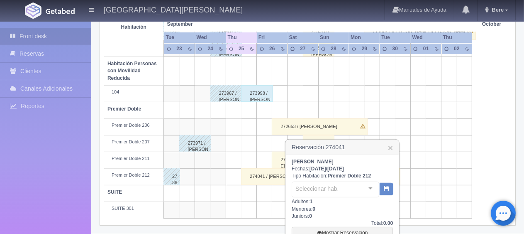
scroll to position [530, 0]
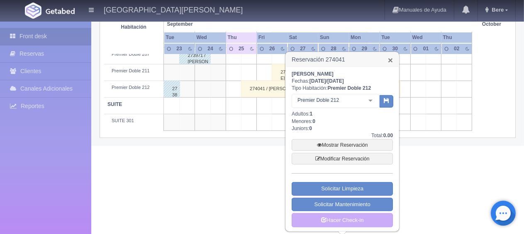
click at [390, 61] on link "×" at bounding box center [390, 60] width 5 height 9
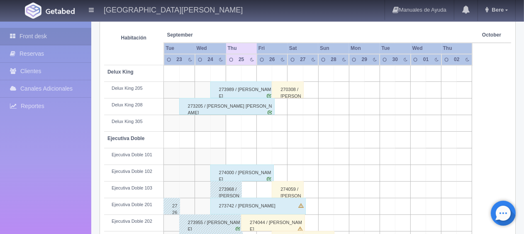
scroll to position [0, 0]
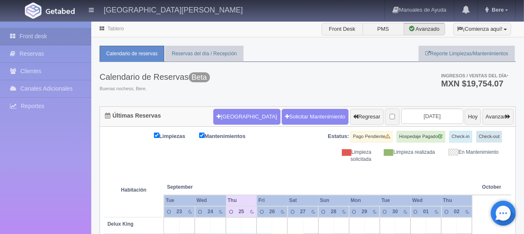
click at [265, 81] on div "Calendario de Reservas Beta Buenas nochess, Bere. Ingresos / Ventas del día * M…" at bounding box center [308, 84] width 416 height 44
click at [230, 115] on button "[GEOGRAPHIC_DATA]" at bounding box center [246, 117] width 67 height 16
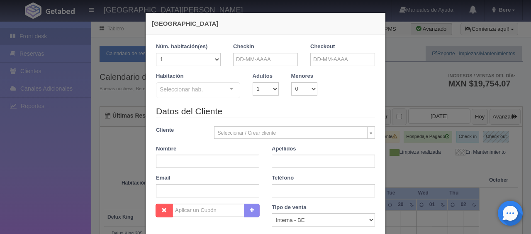
checkbox input "false"
click at [291, 54] on input "text" at bounding box center [265, 59] width 65 height 13
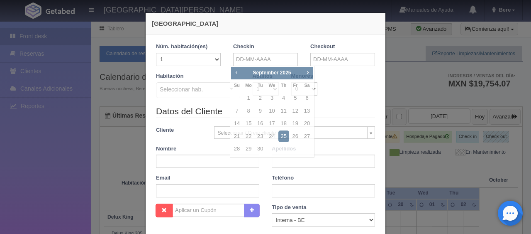
click at [357, 97] on div "Habitación Seleccionar hab. Premier Doble Premier Doble - Sin asignar Premier D…" at bounding box center [266, 88] width 232 height 33
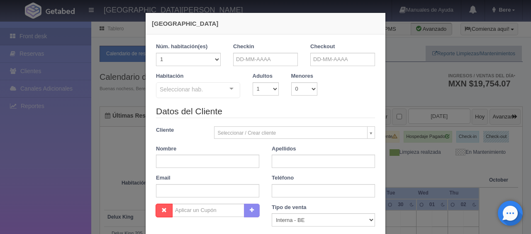
click at [274, 51] on div "Checkin" at bounding box center [265, 54] width 65 height 23
click at [247, 65] on input "text" at bounding box center [265, 59] width 65 height 13
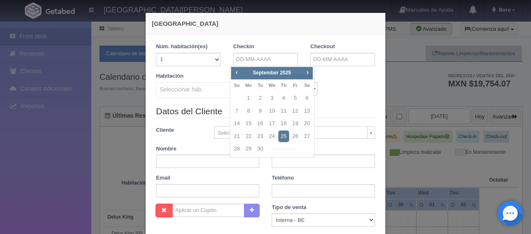
click at [368, 102] on div "Habitación Seleccionar hab. SUITE SUITE - Sin asignar SUITE 301 Habitación Pers…" at bounding box center [266, 88] width 232 height 33
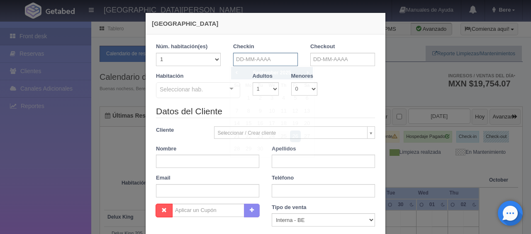
click at [281, 60] on input "text" at bounding box center [265, 59] width 65 height 13
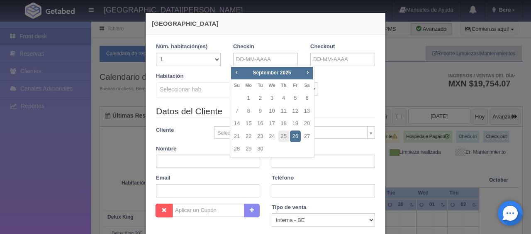
click at [361, 87] on div "Habitación Seleccionar hab. SUITE SUITE - Sin asignar SUITE 301 Habitación Pers…" at bounding box center [266, 88] width 232 height 33
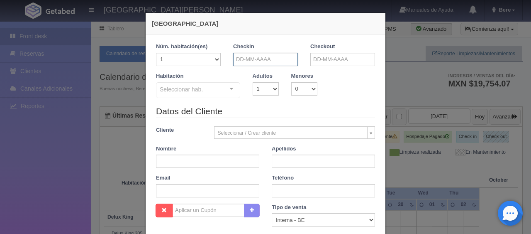
click at [288, 62] on input "text" at bounding box center [265, 59] width 65 height 13
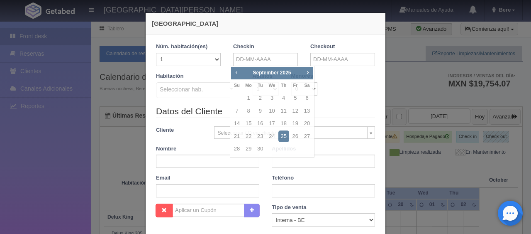
click at [340, 83] on div "Habitación Seleccionar hab. SUITE SUITE - Sin asignar SUITE 301 Habitación Pers…" at bounding box center [266, 88] width 232 height 33
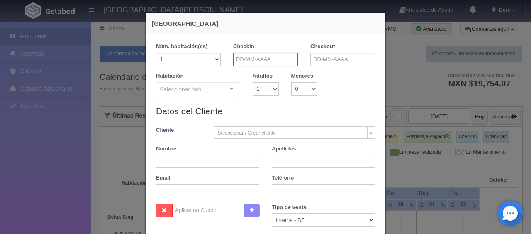
click at [261, 60] on input "text" at bounding box center [265, 59] width 65 height 13
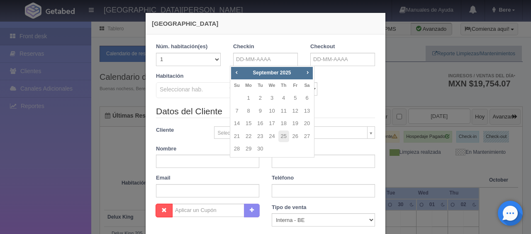
click at [344, 91] on div "Habitación Seleccionar hab. SUITE SUITE - Sin asignar SUITE 301 Habitación Pers…" at bounding box center [266, 88] width 232 height 33
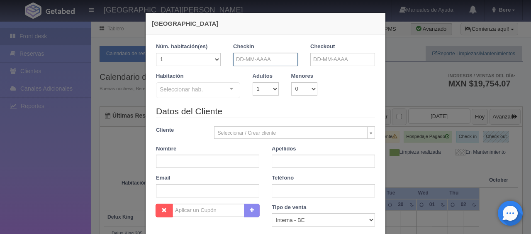
click at [256, 56] on input "text" at bounding box center [265, 59] width 65 height 13
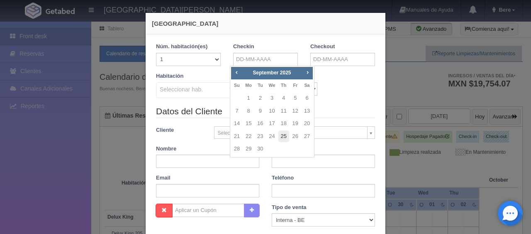
click at [285, 138] on link "25" at bounding box center [283, 136] width 11 height 12
type input "25-09-2025"
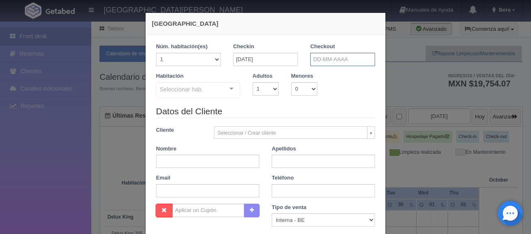
click at [352, 55] on input "text" at bounding box center [342, 59] width 65 height 13
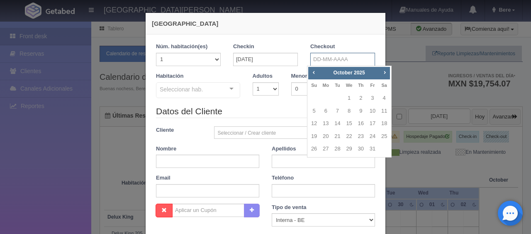
click at [346, 53] on input "text" at bounding box center [342, 59] width 65 height 13
click at [345, 58] on input "text" at bounding box center [342, 59] width 65 height 13
drag, startPoint x: 275, startPoint y: 114, endPoint x: 104, endPoint y: 55, distance: 180.8
click at [275, 114] on legend "Datos del Cliente" at bounding box center [265, 111] width 219 height 13
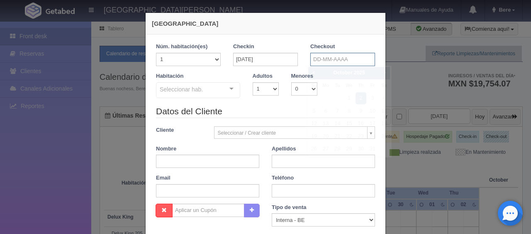
click at [339, 62] on input "text" at bounding box center [342, 59] width 65 height 13
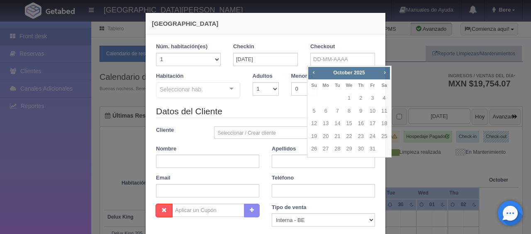
click at [289, 107] on legend "Datos del Cliente" at bounding box center [265, 111] width 219 height 13
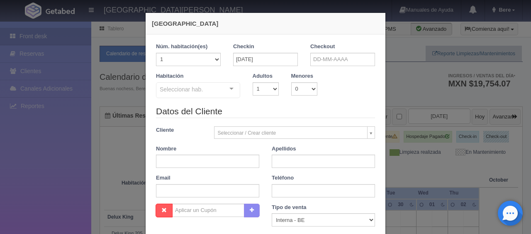
click at [315, 105] on legend "Datos del Cliente" at bounding box center [265, 111] width 219 height 13
click at [339, 89] on div "Habitación Seleccionar hab. SUITE SUITE - Sin asignar SUITE 301 Habitación Pers…" at bounding box center [266, 88] width 232 height 33
click at [336, 57] on input "text" at bounding box center [342, 59] width 65 height 13
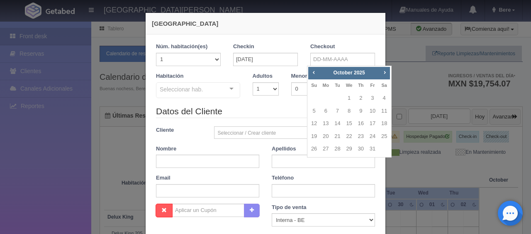
click at [319, 73] on div "Prev Next October 2025" at bounding box center [349, 73] width 82 height 12
click at [315, 75] on span "Prev" at bounding box center [313, 72] width 7 height 7
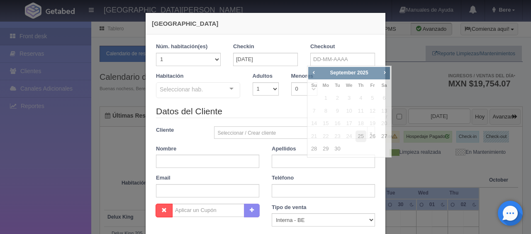
click at [288, 99] on div "Habitación Seleccionar hab. SUITE SUITE - Sin asignar SUITE 301 Habitación Pers…" at bounding box center [266, 88] width 232 height 33
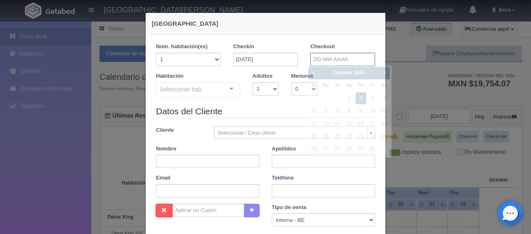
click at [347, 59] on input "text" at bounding box center [342, 59] width 65 height 13
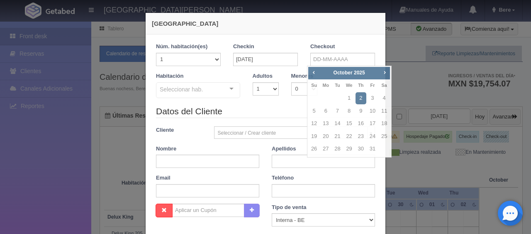
click at [286, 108] on legend "Datos del Cliente" at bounding box center [265, 111] width 219 height 13
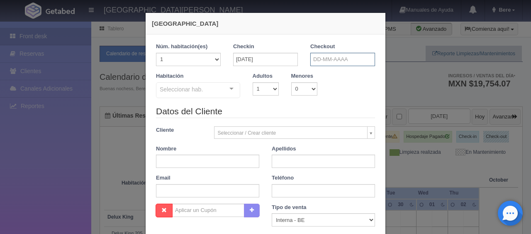
click at [334, 61] on input "text" at bounding box center [342, 59] width 65 height 13
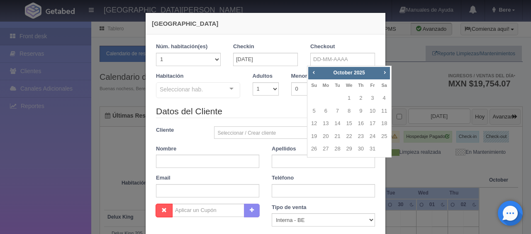
click at [285, 90] on div "Menores 0 1 2 3 4 5 6 7 8 9 10" at bounding box center [304, 83] width 39 height 23
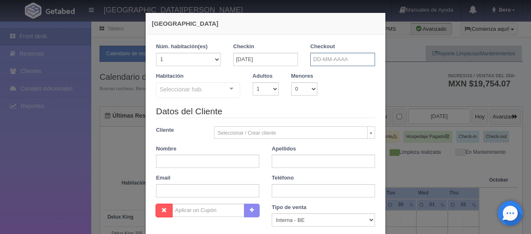
drag, startPoint x: 348, startPoint y: 53, endPoint x: 348, endPoint y: 58, distance: 5.0
click at [349, 53] on input "text" at bounding box center [342, 59] width 65 height 13
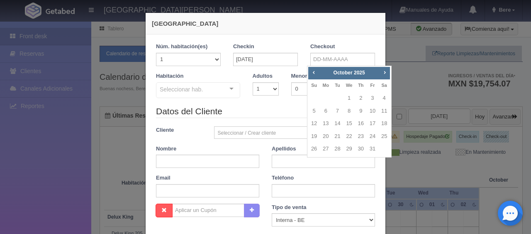
click at [284, 114] on legend "Datos del Cliente" at bounding box center [265, 111] width 219 height 13
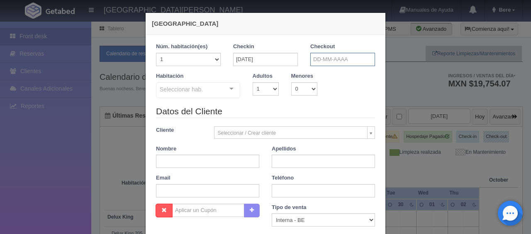
click at [352, 56] on input "text" at bounding box center [342, 59] width 65 height 13
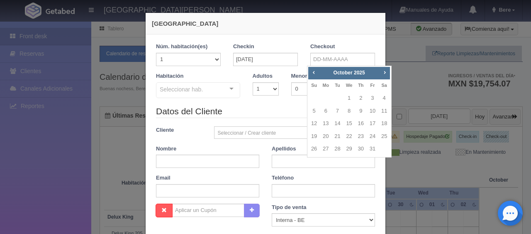
click at [295, 106] on legend "Datos del Cliente" at bounding box center [265, 111] width 219 height 13
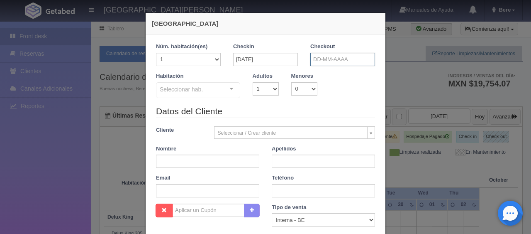
click at [348, 61] on input "text" at bounding box center [342, 59] width 65 height 13
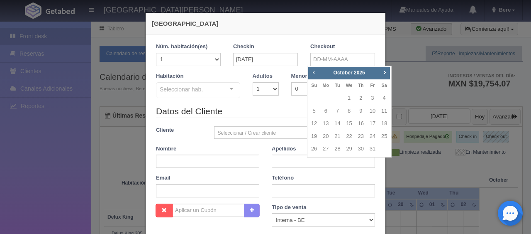
click at [304, 62] on div "Checkout" at bounding box center [342, 57] width 77 height 29
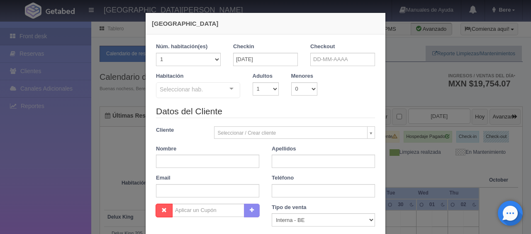
click at [343, 108] on legend "Datos del Cliente" at bounding box center [265, 111] width 219 height 13
click at [319, 90] on div "Menores 0 1 2 3 4 5 6 7 8 9 10" at bounding box center [304, 83] width 39 height 23
click at [344, 109] on legend "Datos del Cliente" at bounding box center [265, 111] width 219 height 13
click at [304, 43] on div "Checkout" at bounding box center [342, 57] width 77 height 29
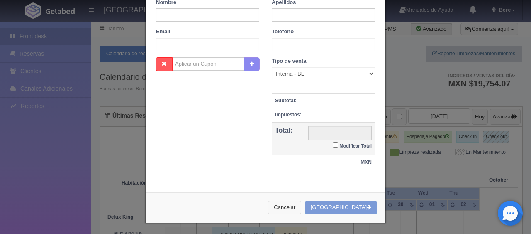
click at [301, 208] on button "Cancelar" at bounding box center [284, 207] width 33 height 14
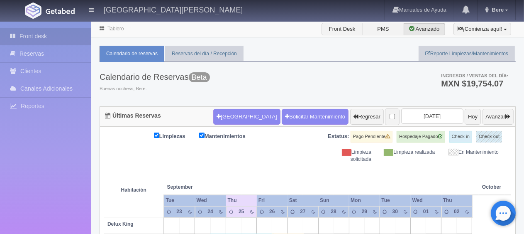
click at [323, 154] on div "Limpieza solicitada" at bounding box center [345, 156] width 63 height 14
click at [231, 115] on button "[GEOGRAPHIC_DATA]" at bounding box center [246, 117] width 67 height 16
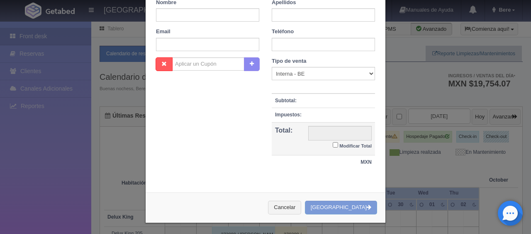
checkbox input "false"
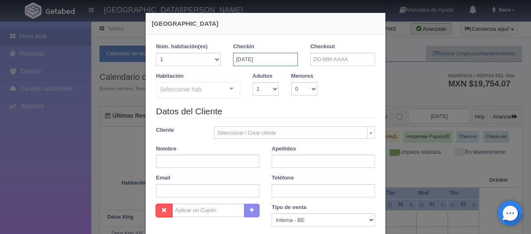
click at [288, 55] on input "25-09-2025" at bounding box center [265, 59] width 65 height 13
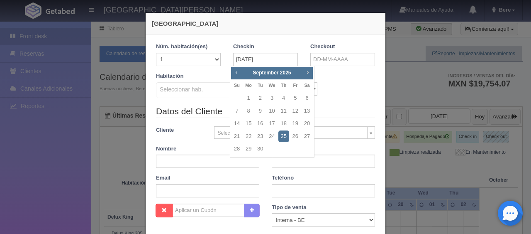
click at [310, 72] on span "Next" at bounding box center [307, 72] width 7 height 7
click at [285, 100] on link "2" at bounding box center [283, 98] width 11 height 12
type input "02-10-2025"
checkbox input "false"
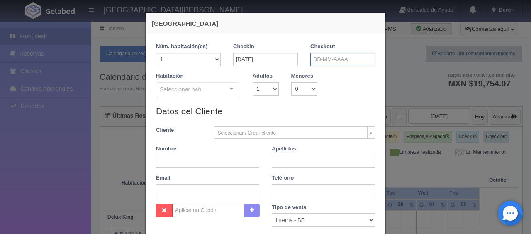
click at [341, 59] on input "text" at bounding box center [342, 59] width 65 height 13
click at [266, 53] on input "02-10-2025" at bounding box center [265, 59] width 65 height 13
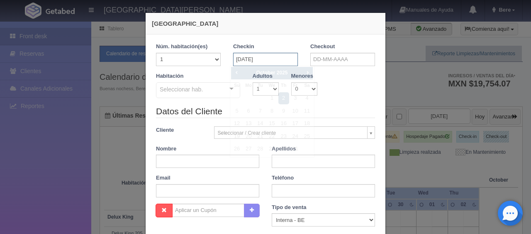
click at [271, 63] on input "02-10-2025" at bounding box center [265, 59] width 65 height 13
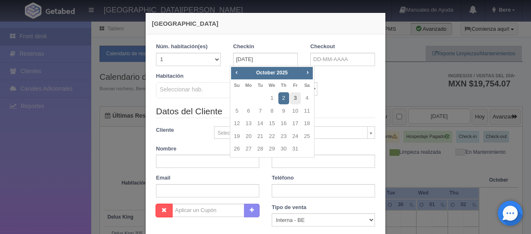
click at [294, 97] on link "3" at bounding box center [295, 98] width 11 height 12
type input "03-10-2025"
checkbox input "false"
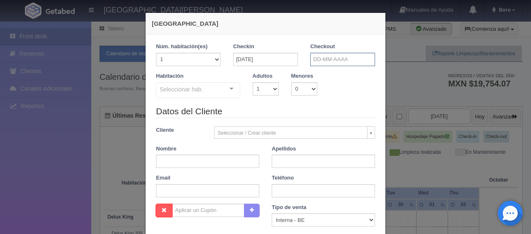
click at [367, 58] on input "text" at bounding box center [342, 59] width 65 height 13
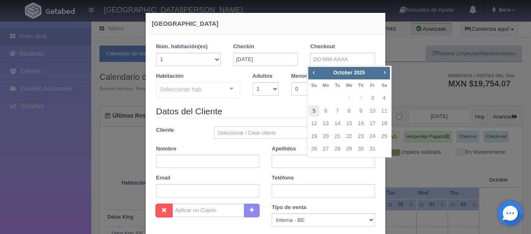
click at [314, 107] on link "5" at bounding box center [314, 111] width 11 height 12
type input "05-10-2025"
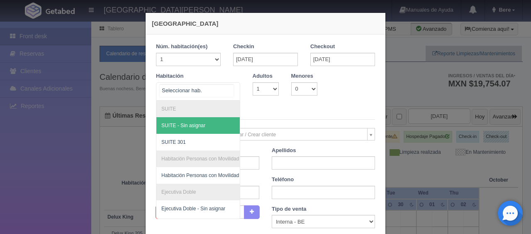
checkbox input "false"
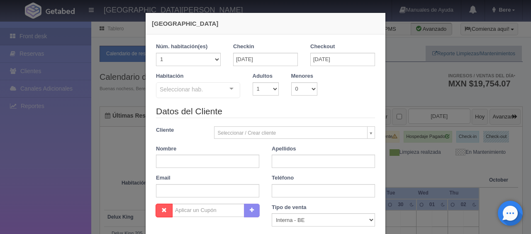
click at [281, 114] on legend "Datos del Cliente" at bounding box center [265, 111] width 219 height 13
click at [263, 94] on select "1 2 3 4 5 6 7 8 9 10" at bounding box center [266, 88] width 26 height 13
select select "2"
click at [253, 82] on select "1 2 3 4 5 6 7 8 9 10" at bounding box center [266, 88] width 26 height 13
checkbox input "false"
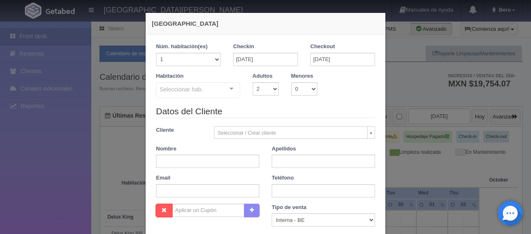
click at [282, 100] on div "Habitación Seleccionar hab. SUITE SUITE - Sin asignar SUITE 301 Habitación Pers…" at bounding box center [266, 88] width 232 height 33
click at [268, 96] on div "Habitación Seleccionar hab. SUITE SUITE - Sin asignar SUITE 301 Habitación Pers…" at bounding box center [266, 88] width 232 height 33
click at [219, 88] on div "Seleccionar hab." at bounding box center [198, 90] width 84 height 16
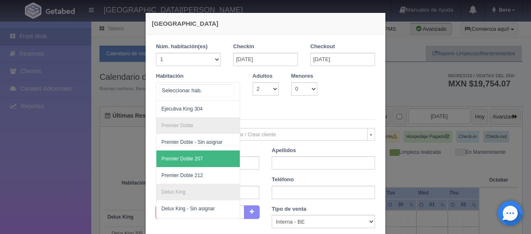
scroll to position [290, 0]
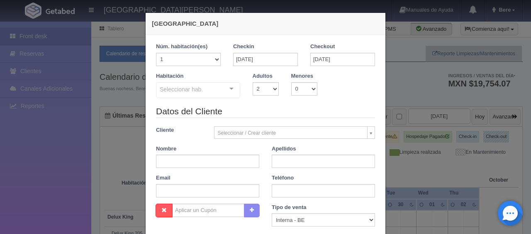
click at [213, 88] on div "Seleccionar hab." at bounding box center [198, 90] width 84 height 16
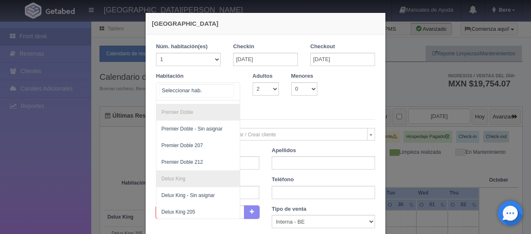
scroll to position [304, 0]
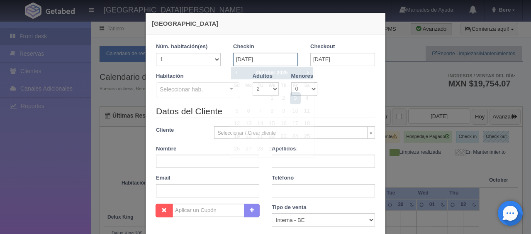
click at [268, 56] on input "03-10-2025" at bounding box center [265, 59] width 65 height 13
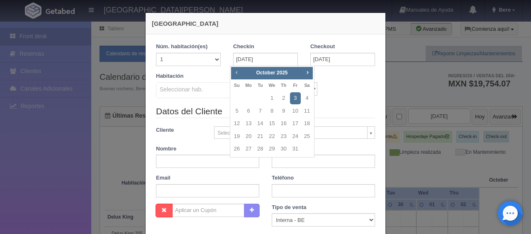
click at [234, 69] on span "Prev" at bounding box center [236, 72] width 7 height 7
drag, startPoint x: 283, startPoint y: 137, endPoint x: 314, endPoint y: 79, distance: 65.9
click at [283, 137] on link "25" at bounding box center [283, 136] width 11 height 12
type input "25-09-2025"
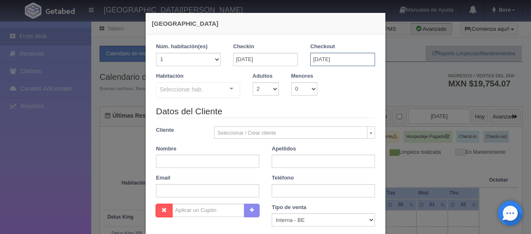
drag, startPoint x: 323, startPoint y: 54, endPoint x: 327, endPoint y: 64, distance: 11.0
click at [324, 56] on input "05-10-2025" at bounding box center [342, 59] width 65 height 13
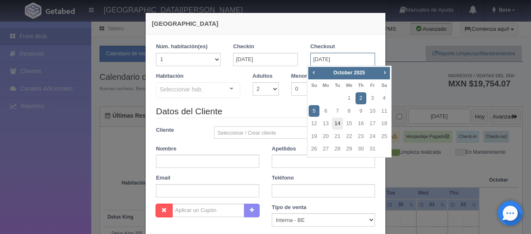
checkbox input "false"
click at [310, 69] on span "Prev" at bounding box center [313, 72] width 7 height 7
drag, startPoint x: 372, startPoint y: 137, endPoint x: 267, endPoint y: 105, distance: 109.2
click at [372, 137] on link "26" at bounding box center [372, 136] width 11 height 12
type input "26-09-2025"
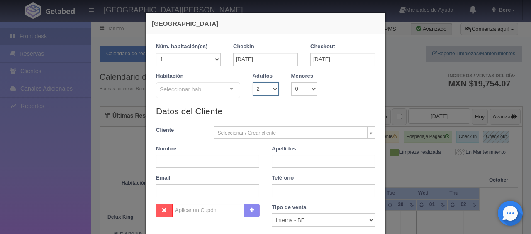
click at [258, 92] on select "1 2 3 4 5 6 7 8 9 10" at bounding box center [266, 88] width 26 height 13
checkbox input "false"
select select "1"
click at [253, 82] on select "1 2 3 4 5 6 7 8 9 10" at bounding box center [266, 88] width 26 height 13
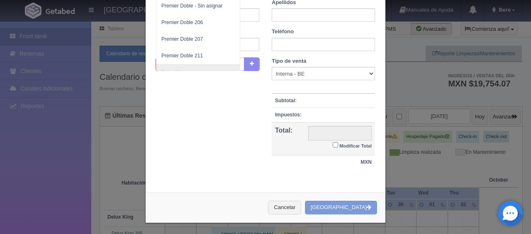
scroll to position [254, 0]
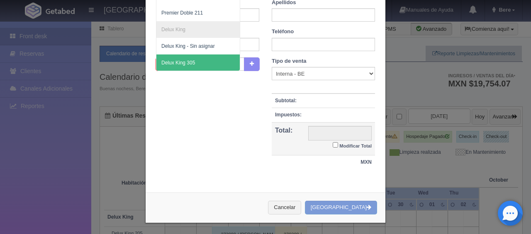
click at [188, 60] on span "Delux King 305" at bounding box center [178, 63] width 34 height 6
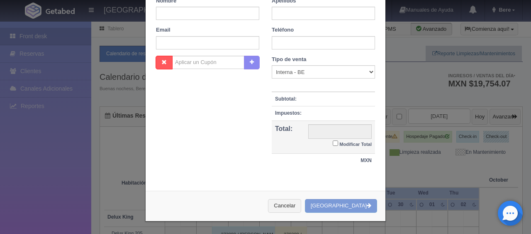
scroll to position [143, 0]
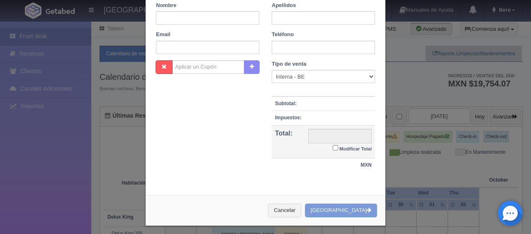
checkbox input "false"
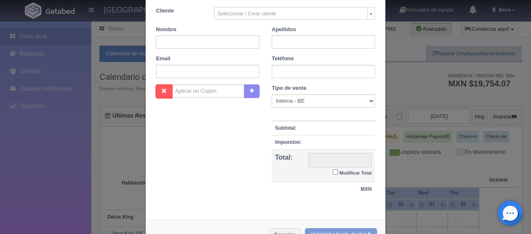
type input "1299.00"
checkbox input "false"
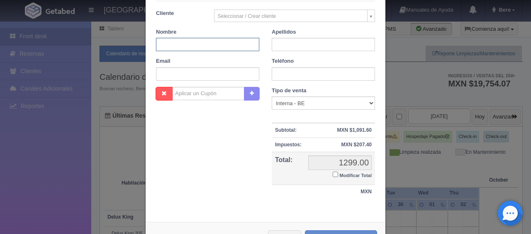
click at [212, 41] on input "text" at bounding box center [207, 44] width 103 height 13
type input "V"
paste input "Cesar Ordóñez"
type input "Cesar"
paste input "Ordóñez"
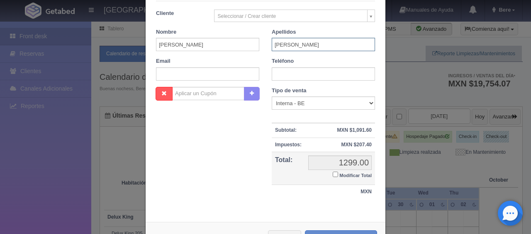
type input "Ordóñez"
click at [289, 72] on input "text" at bounding box center [323, 73] width 103 height 13
paste input "1 3109477267"
type input "1 3109477267"
click at [222, 76] on input "text" at bounding box center [207, 73] width 103 height 13
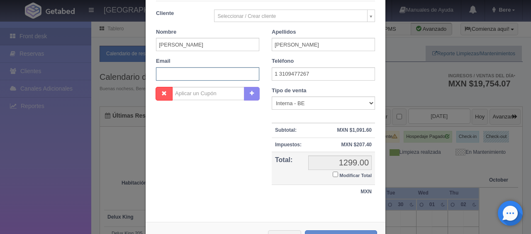
paste input "3nx15stx63@m.expediapartnercentral.com"
type input "3nx15stx63@m.expediapartnercentral.com"
click at [342, 98] on select "Correo Electronico Interna - BE Llamada OTA Externa Otro WALK IN" at bounding box center [323, 102] width 103 height 13
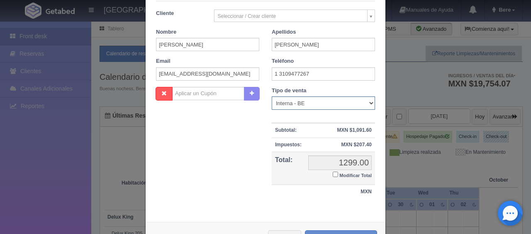
select select "extota"
click at [272, 96] on select "Correo Electronico Interna - BE Llamada OTA Externa Otro WALK IN" at bounding box center [323, 102] width 103 height 13
click at [353, 173] on small "Modificar Total" at bounding box center [355, 175] width 32 height 5
click at [338, 173] on input "Modificar Total" at bounding box center [335, 173] width 5 height 5
checkbox input "true"
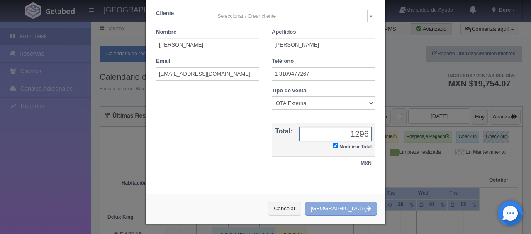
type input "1296"
click at [355, 205] on button "[GEOGRAPHIC_DATA]" at bounding box center [341, 209] width 72 height 14
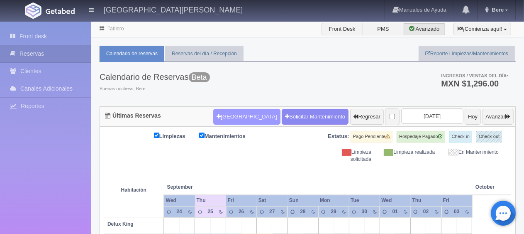
click at [213, 111] on button "Nueva Reserva" at bounding box center [246, 117] width 67 height 16
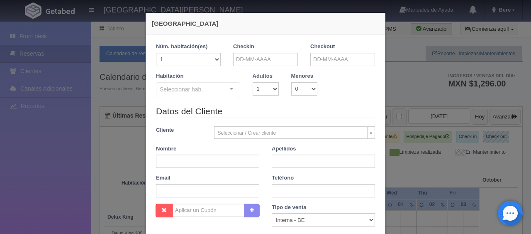
checkbox input "false"
drag, startPoint x: 216, startPoint y: 156, endPoint x: 228, endPoint y: 191, distance: 37.0
click at [217, 160] on input "text" at bounding box center [207, 160] width 103 height 13
paste input "[PERSON_NAME]"
type input "Mireya"
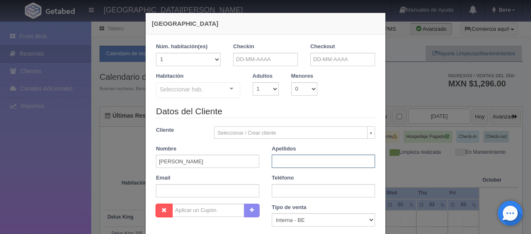
paste input "ventura"
type input "ventura"
click at [272, 51] on div "Checkin" at bounding box center [265, 54] width 65 height 23
click at [279, 56] on input "text" at bounding box center [265, 59] width 65 height 13
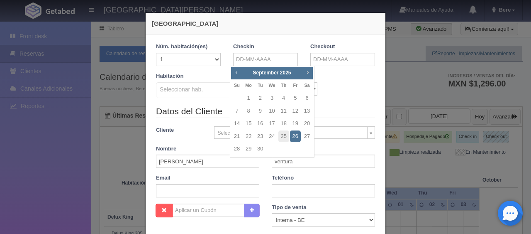
click at [307, 72] on span "Next" at bounding box center [307, 72] width 7 height 7
click at [282, 99] on link "2" at bounding box center [283, 98] width 11 height 12
type input "02-10-2025"
checkbox input "false"
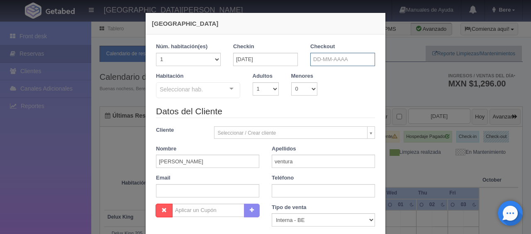
click at [340, 63] on input "text" at bounding box center [342, 59] width 65 height 13
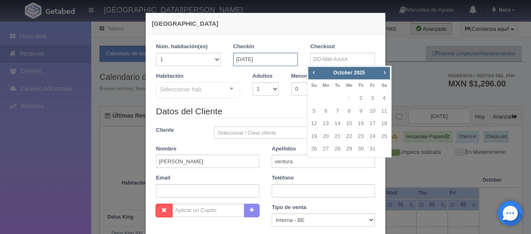
click at [276, 60] on input "02-10-2025" at bounding box center [265, 59] width 65 height 13
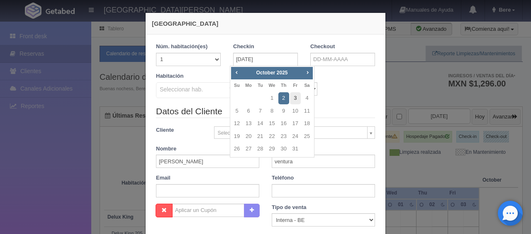
click at [298, 94] on link "3" at bounding box center [295, 98] width 11 height 12
type input "03-10-2025"
checkbox input "false"
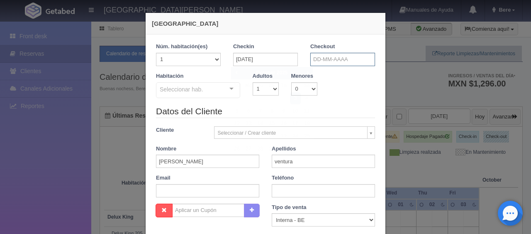
click at [331, 63] on input "text" at bounding box center [342, 59] width 65 height 13
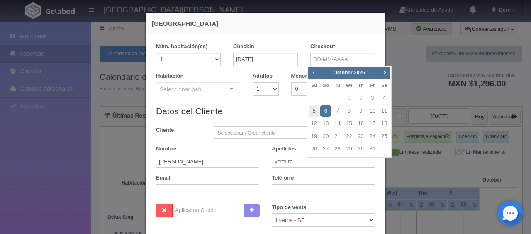
click at [312, 110] on link "5" at bounding box center [314, 111] width 11 height 12
type input "05-10-2025"
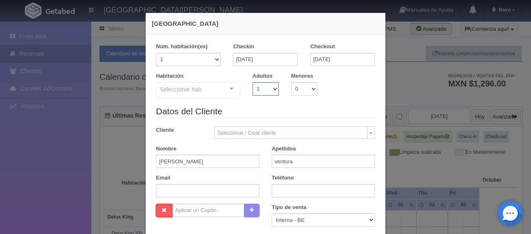
click at [270, 92] on select "1 2 3 4 5 6 7 8 9 10" at bounding box center [266, 88] width 26 height 13
click at [204, 87] on div "Seleccionar hab." at bounding box center [198, 90] width 84 height 16
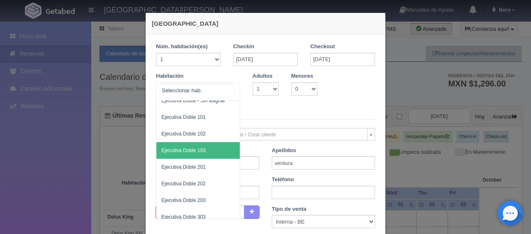
scroll to position [249, 0]
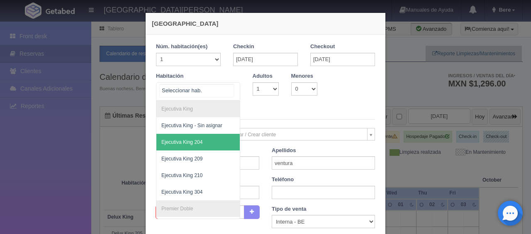
click at [199, 143] on span "Ejecutiva King 204" at bounding box center [225, 142] width 139 height 17
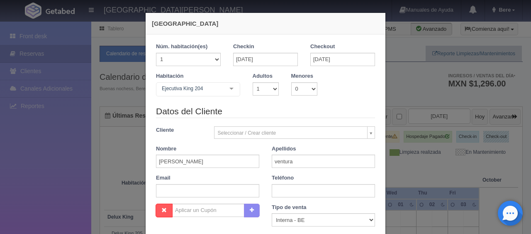
checkbox input "false"
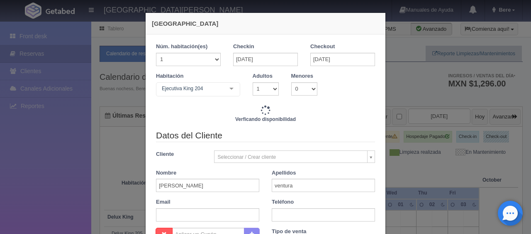
click at [290, 207] on div "Teléfono" at bounding box center [324, 209] width 116 height 23
type input "2598.00"
checkbox input "false"
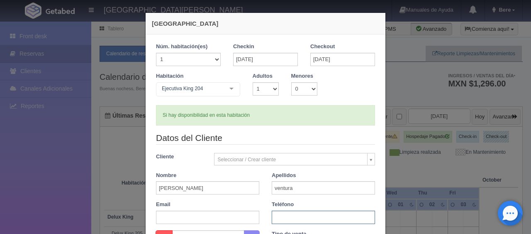
drag, startPoint x: 281, startPoint y: 215, endPoint x: 288, endPoint y: 215, distance: 6.2
click at [282, 216] on input "text" at bounding box center [323, 216] width 103 height 13
paste input "3313845431"
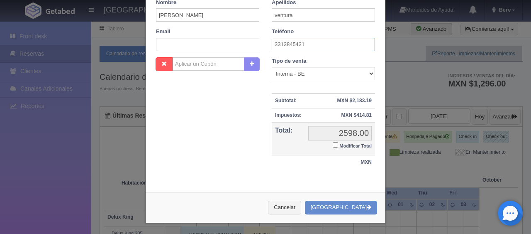
type input "3313845431"
click at [338, 139] on input "2598.00" at bounding box center [339, 133] width 63 height 15
click at [339, 141] on label "Modificar Total" at bounding box center [352, 145] width 39 height 10
click at [338, 142] on input "Modificar Total" at bounding box center [335, 144] width 5 height 5
checkbox input "true"
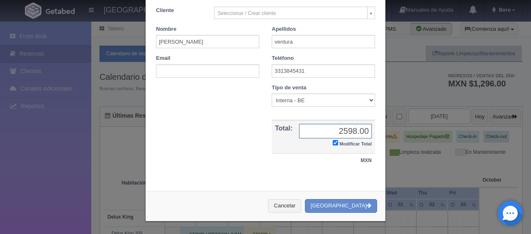
scroll to position [144, 0]
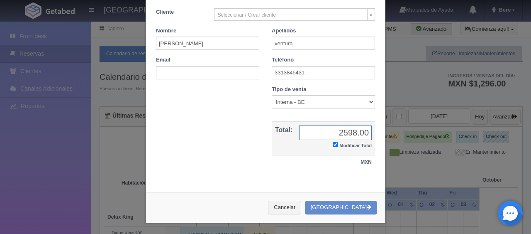
click at [355, 134] on input "2598.00" at bounding box center [335, 132] width 73 height 15
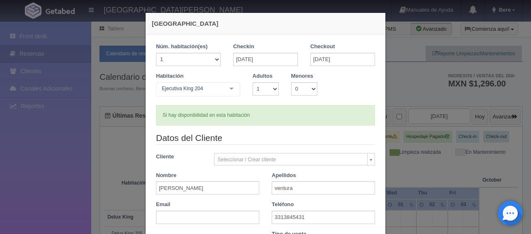
type input "3598"
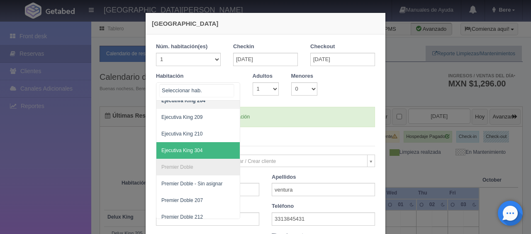
scroll to position [373, 0]
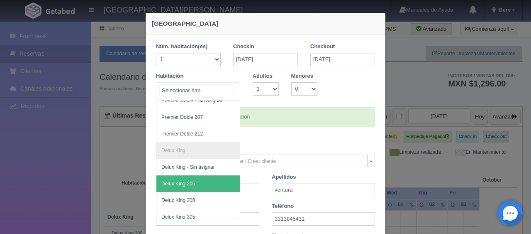
click at [199, 190] on span "Delux King 205" at bounding box center [225, 183] width 139 height 17
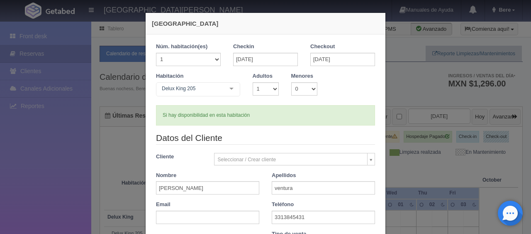
checkbox input "false"
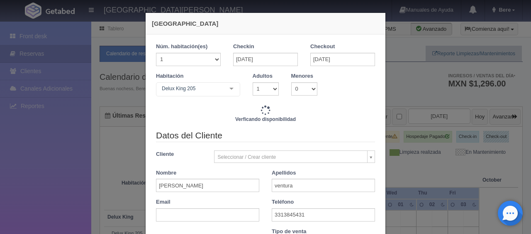
type input "2598.00"
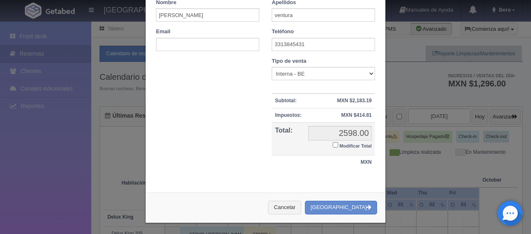
click at [346, 144] on small "Modificar Total" at bounding box center [355, 145] width 32 height 5
click at [338, 144] on input "Modificar Total" at bounding box center [335, 144] width 5 height 5
checkbox input "true"
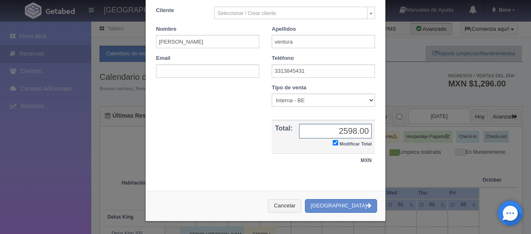
scroll to position [144, 0]
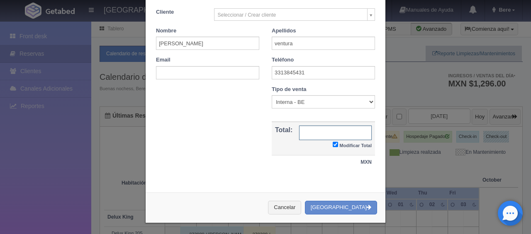
click at [341, 127] on input "text" at bounding box center [335, 132] width 73 height 15
type input "2798"
click at [291, 100] on select "Correo Electronico Interna - BE Llamada OTA Externa Otro WALK IN" at bounding box center [323, 101] width 103 height 13
select select "other"
click at [272, 95] on select "Correo Electronico Interna - BE Llamada OTA Externa Otro WALK IN" at bounding box center [323, 101] width 103 height 13
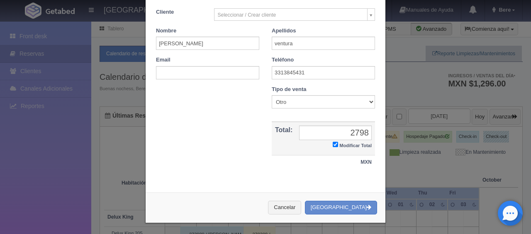
click at [207, 158] on div "Nombre Cupón : Descuentos : Tipo de venta Correo Electronico Interna - BE Llama…" at bounding box center [266, 131] width 232 height 92
click at [369, 205] on button "[GEOGRAPHIC_DATA]" at bounding box center [341, 207] width 72 height 14
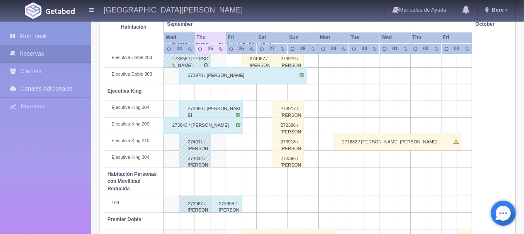
scroll to position [207, 0]
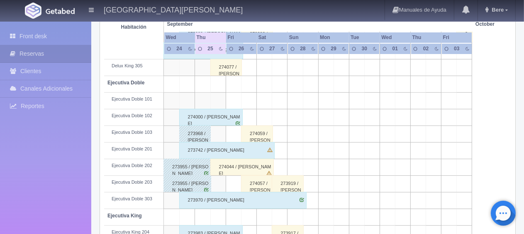
click at [240, 165] on div "274044 / [PERSON_NAME]" at bounding box center [242, 166] width 64 height 17
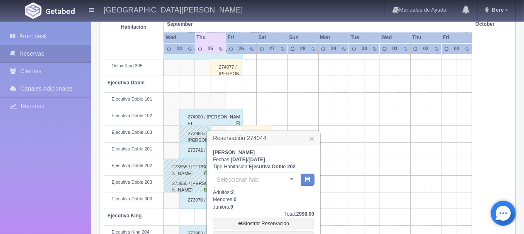
scroll to position [290, 0]
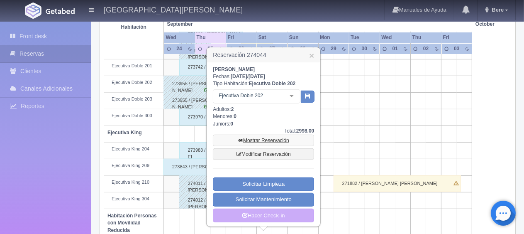
click at [275, 140] on link "Mostrar Reservación" at bounding box center [263, 140] width 101 height 12
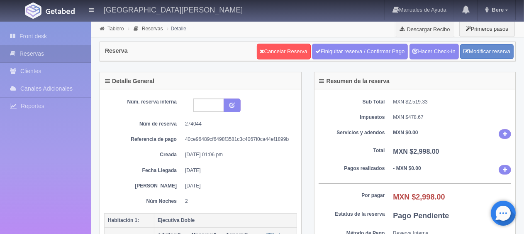
drag, startPoint x: 341, startPoint y: 136, endPoint x: 337, endPoint y: 139, distance: 5.6
click at [341, 136] on dl "Servicios y adendos MXN $0.00" at bounding box center [415, 134] width 193 height 10
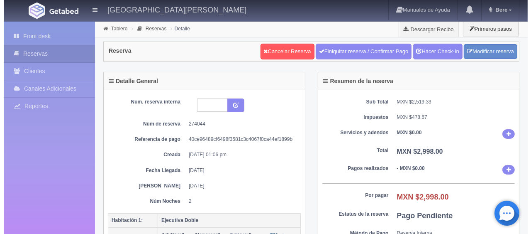
scroll to position [166, 0]
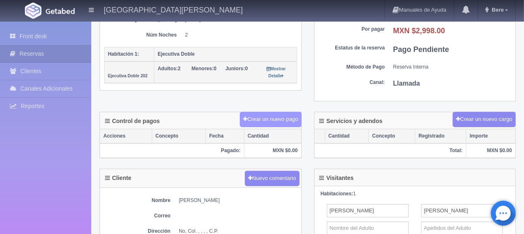
click at [264, 112] on button "Crear un nuevo pago" at bounding box center [270, 119] width 61 height 15
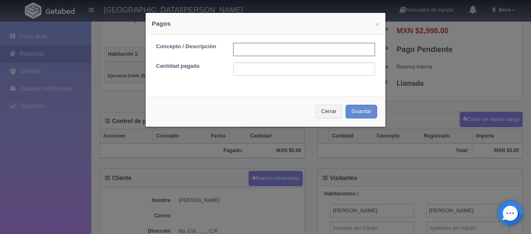
drag, startPoint x: 266, startPoint y: 52, endPoint x: 296, endPoint y: 52, distance: 29.9
click at [266, 52] on input "text" at bounding box center [304, 49] width 142 height 13
drag, startPoint x: 256, startPoint y: 73, endPoint x: 269, endPoint y: 72, distance: 12.5
click at [256, 73] on input "text" at bounding box center [304, 68] width 142 height 13
click at [290, 56] on form "Concepto / Descripción Cantidad pagada" at bounding box center [265, 59] width 219 height 33
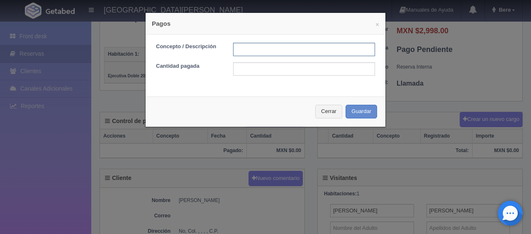
click at [294, 53] on input "text" at bounding box center [304, 49] width 142 height 13
type input "Total Tarjeta"
click at [300, 81] on div "Concepto / Descripción Total Tarjeta Cantidad pagada" at bounding box center [266, 62] width 240 height 56
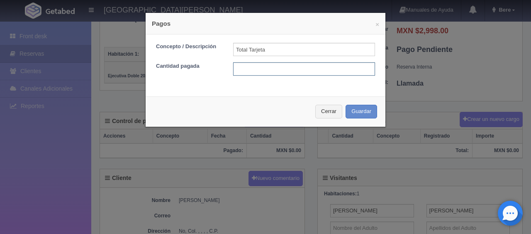
click at [304, 70] on input "text" at bounding box center [304, 68] width 142 height 13
type input "2998"
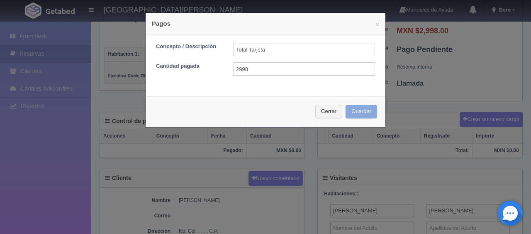
click at [364, 109] on button "Guardar" at bounding box center [362, 112] width 32 height 14
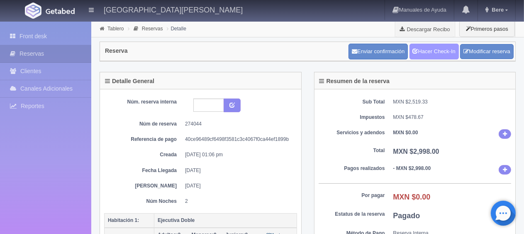
click at [444, 57] on link "Hacer Check-In" at bounding box center [433, 52] width 49 height 16
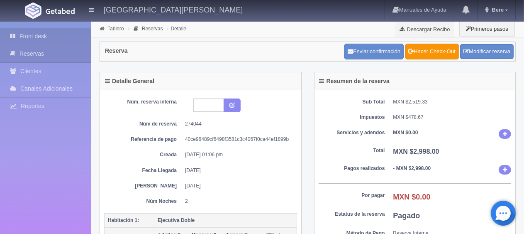
click at [65, 29] on link "Front desk" at bounding box center [45, 36] width 91 height 17
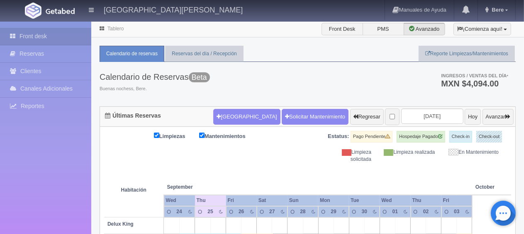
click at [287, 156] on div "Limpiezas Mantenimientos Estatus: Pago Pendiente Hospedaje Pagado Check-in Chec…" at bounding box center [307, 147] width 407 height 32
click at [286, 98] on div "Calendario de Reservas Beta Buenas nochess, Bere. Ingresos / Ventas del día * M…" at bounding box center [308, 84] width 416 height 44
click at [279, 172] on th at bounding box center [295, 179] width 46 height 32
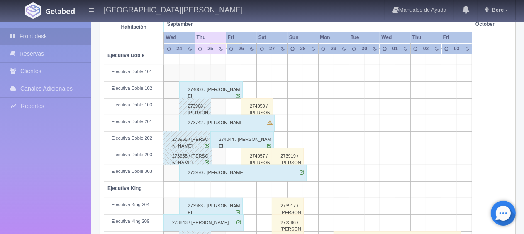
scroll to position [442, 0]
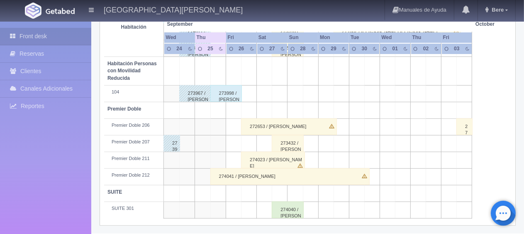
click at [294, 173] on div "274041 / Hector Ramírez Gonzales" at bounding box center [289, 176] width 159 height 17
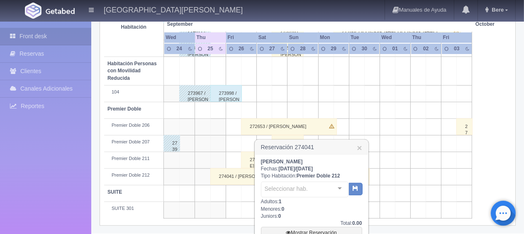
scroll to position [530, 0]
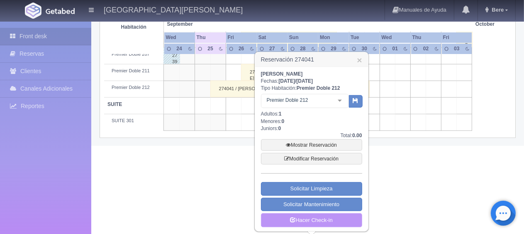
click at [301, 217] on link "Hacer Check-in" at bounding box center [311, 220] width 101 height 14
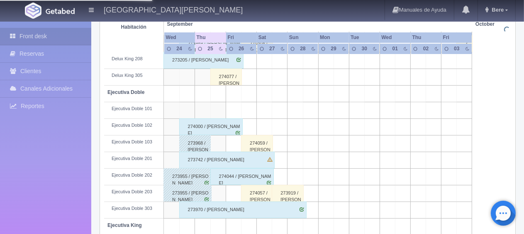
scroll to position [0, 0]
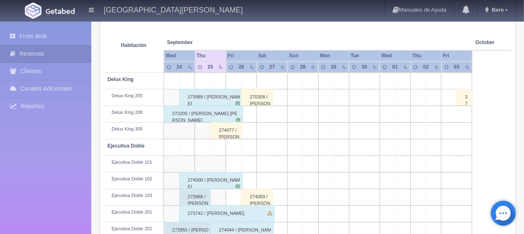
click at [237, 118] on div "273205 / [PERSON_NAME] [PERSON_NAME]" at bounding box center [203, 113] width 80 height 17
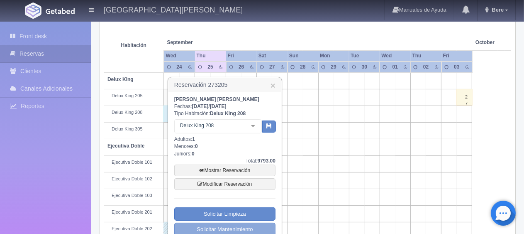
scroll to position [227, 0]
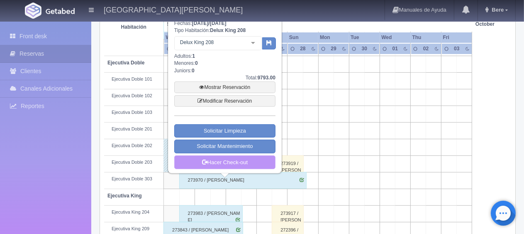
click at [255, 165] on link "Hacer Check-out" at bounding box center [224, 162] width 101 height 14
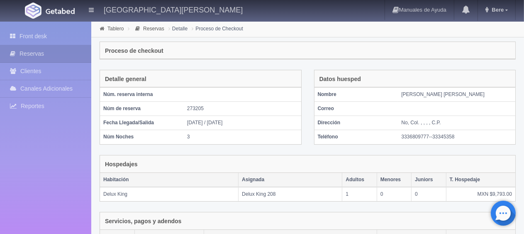
scroll to position [161, 0]
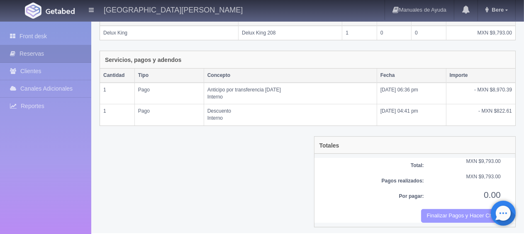
click at [440, 210] on button "Finalizar Pagos y Hacer Checkout" at bounding box center [461, 216] width 80 height 14
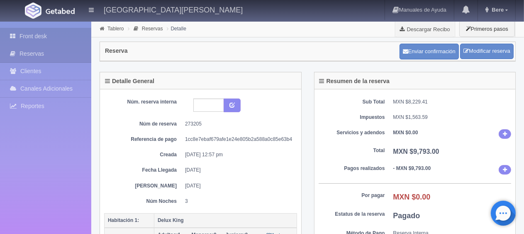
click at [43, 41] on link "Front desk" at bounding box center [45, 36] width 91 height 17
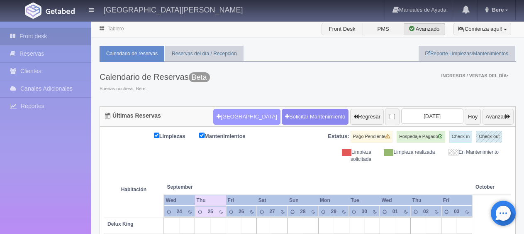
click at [227, 114] on button "Nueva Reserva" at bounding box center [246, 117] width 67 height 16
click at [223, 111] on button "Nueva Reserva" at bounding box center [246, 117] width 67 height 16
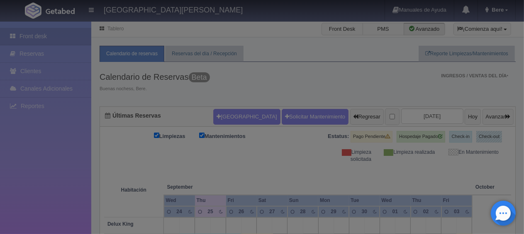
click at [0, 0] on input "text" at bounding box center [0, 0] width 0 height 0
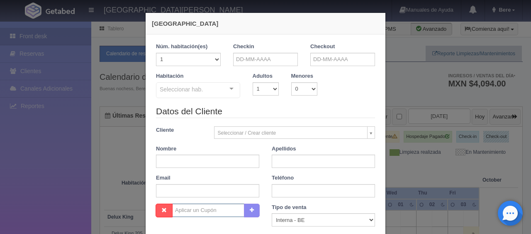
checkbox input "false"
click at [278, 59] on input "text" at bounding box center [265, 59] width 65 height 13
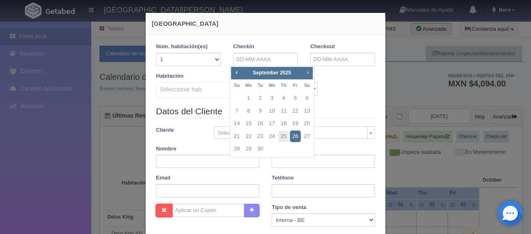
click at [307, 71] on span "Next" at bounding box center [307, 72] width 7 height 7
click at [293, 125] on link "16" at bounding box center [295, 123] width 11 height 12
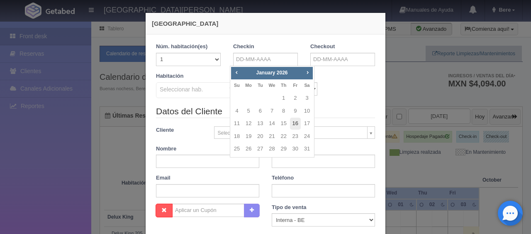
type input "16-01-2026"
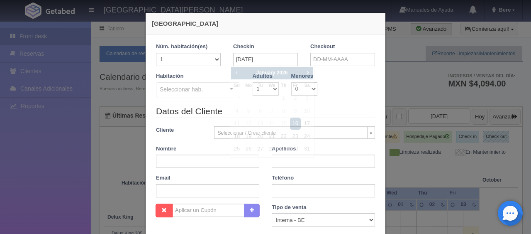
checkbox input "false"
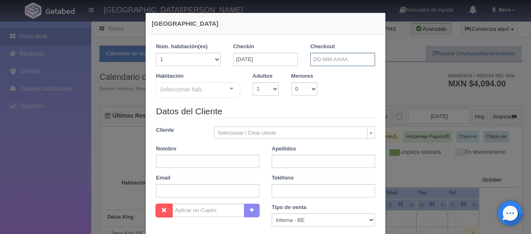
click at [334, 64] on input "text" at bounding box center [342, 59] width 65 height 13
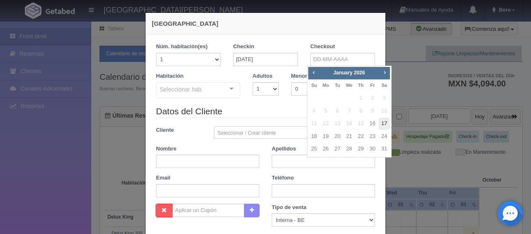
click at [385, 122] on link "17" at bounding box center [384, 123] width 11 height 12
type input "17-01-2026"
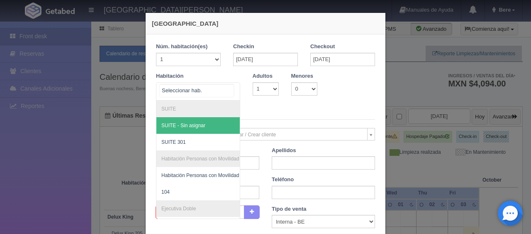
checkbox input "false"
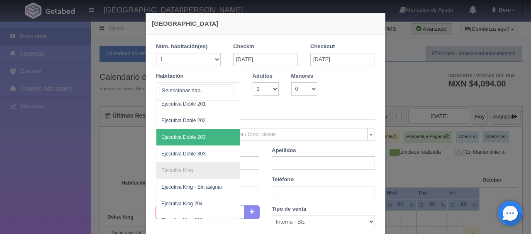
scroll to position [129, 0]
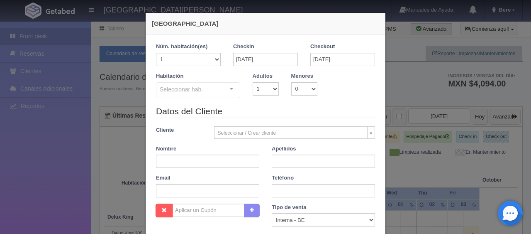
click at [334, 104] on div "Habitación Seleccionar hab. SUITE SUITE - Sin asignar SUITE 301 Habitación Pers…" at bounding box center [266, 88] width 232 height 33
click at [263, 87] on select "1 2 3 4 5 6 7 8 9 10" at bounding box center [266, 88] width 26 height 13
select select "4"
click at [253, 82] on select "1 2 3 4 5 6 7 8 9 10" at bounding box center [266, 88] width 26 height 13
checkbox input "false"
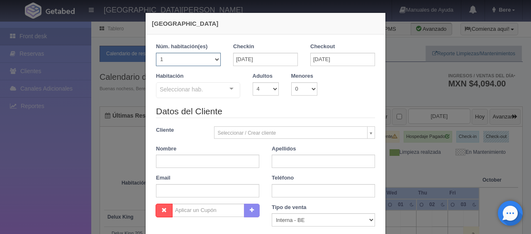
click at [210, 61] on select "1 2 3 4 5 6 7 8 9 10 11 12 13 14 15 16 17 18 19 20" at bounding box center [188, 59] width 65 height 13
select select "3"
click at [156, 53] on select "1 2 3 4 5 6 7 8 9 10 11 12 13 14 15 16 17 18 19 20" at bounding box center [188, 59] width 65 height 13
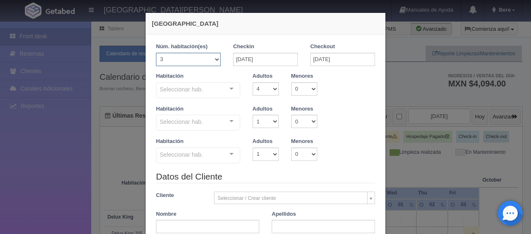
checkbox input "false"
click at [220, 88] on div "Seleccionar hab. SUITE SUITE - Sin asignar SUITE 301 Habitación Personas con Mo…" at bounding box center [198, 90] width 84 height 17
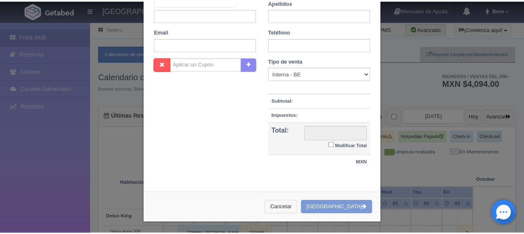
scroll to position [210, 0]
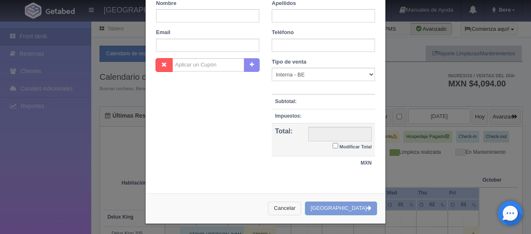
click at [297, 208] on button "Cancelar" at bounding box center [284, 208] width 33 height 14
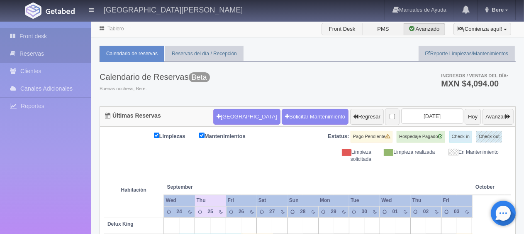
click at [60, 54] on link "Reservas" at bounding box center [45, 53] width 91 height 17
click at [46, 54] on link "Reservas" at bounding box center [45, 53] width 91 height 17
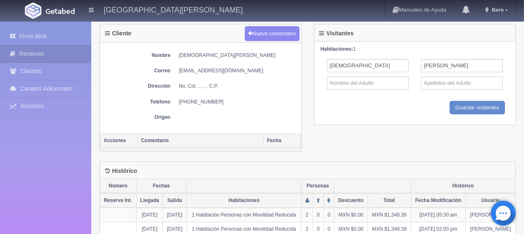
scroll to position [426, 0]
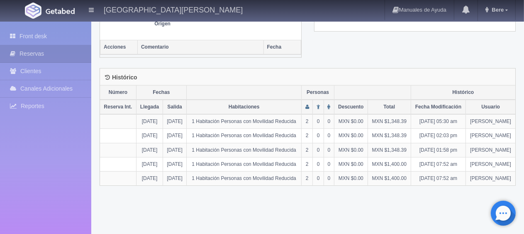
click at [388, 76] on div "Histórico" at bounding box center [307, 76] width 415 height 17
click at [47, 36] on link "Front desk" at bounding box center [45, 36] width 91 height 17
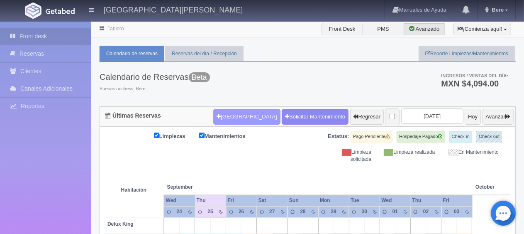
click at [242, 115] on button "[GEOGRAPHIC_DATA]" at bounding box center [246, 117] width 67 height 16
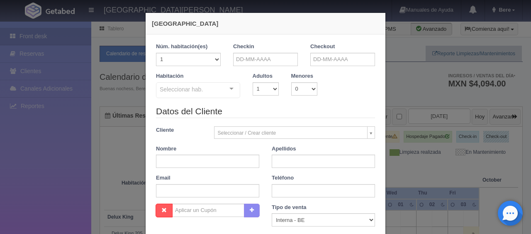
checkbox input "false"
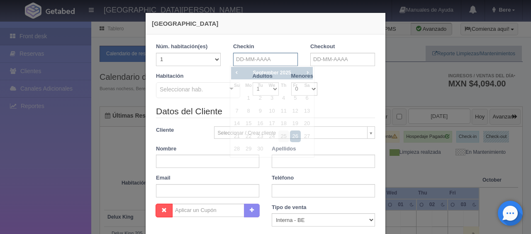
click at [283, 56] on input "text" at bounding box center [265, 59] width 65 height 13
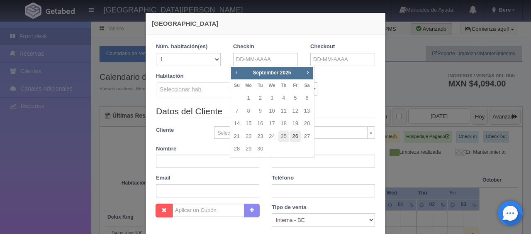
click at [298, 135] on link "26" at bounding box center [295, 136] width 11 height 12
type input "[DATE]"
checkbox input "false"
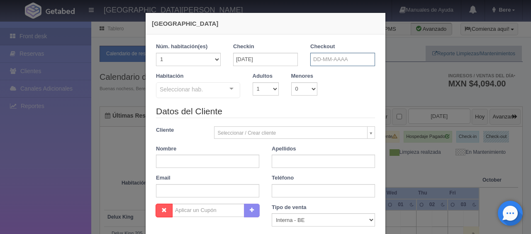
click at [318, 54] on input "text" at bounding box center [342, 59] width 65 height 13
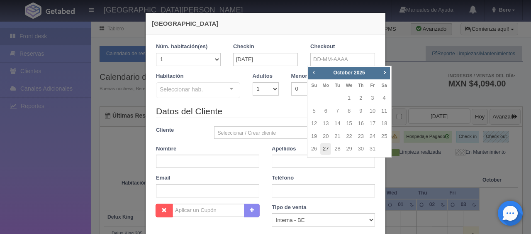
click at [326, 149] on link "27" at bounding box center [325, 149] width 11 height 12
type input "[DATE]"
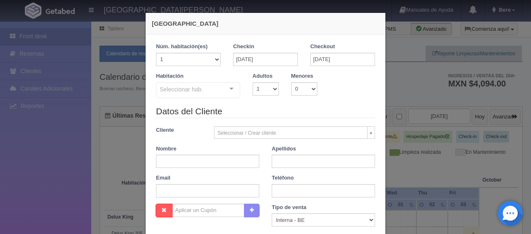
checkbox input "false"
click at [198, 161] on input "text" at bounding box center [207, 160] width 103 height 13
paste input "[PERSON_NAME] [PERSON_NAME]"
type input "[PERSON_NAME] [PERSON_NAME]"
click at [341, 158] on input "text" at bounding box center [323, 160] width 103 height 13
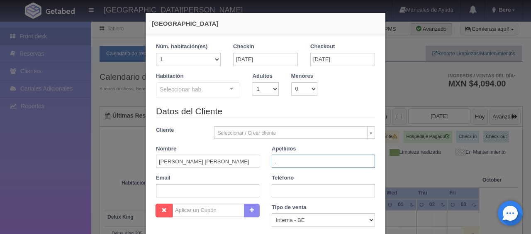
type input "."
click at [286, 184] on input "text" at bounding box center [323, 190] width 103 height 13
paste input "52 656 202 1870"
type input "52 656 202 1870"
click at [329, 216] on select "Correo Electronico Interna - BE Llamada OTA Externa Otro WALK IN" at bounding box center [323, 219] width 103 height 13
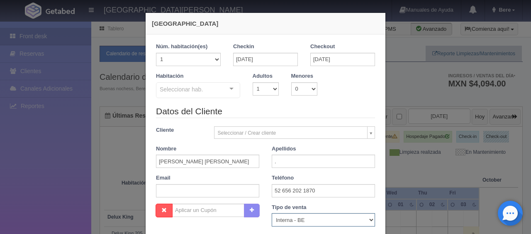
select select "extota"
click at [272, 213] on select "Correo Electronico Interna - BE Llamada OTA Externa Otro WALK IN" at bounding box center [323, 219] width 103 height 13
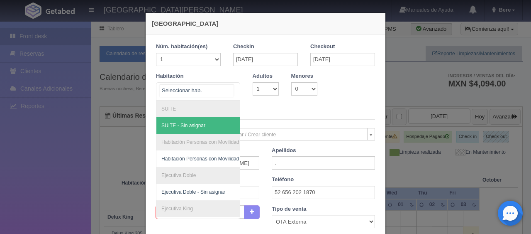
click at [219, 93] on div "SUITE SUITE - Sin asignar Habitación Personas con Movilidad Reducida Habitación…" at bounding box center [198, 91] width 84 height 18
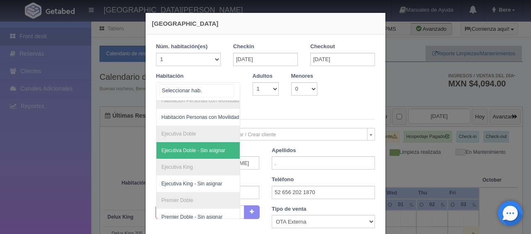
scroll to position [88, 0]
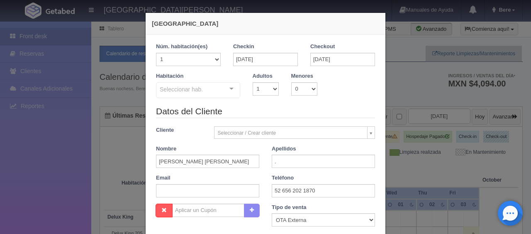
click at [269, 108] on legend "Datos del Cliente" at bounding box center [265, 111] width 219 height 13
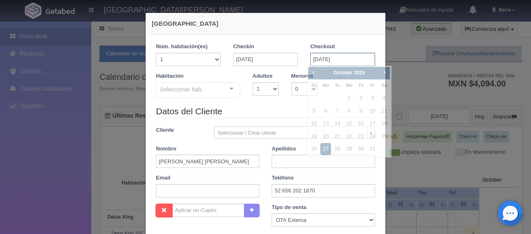
click at [319, 57] on input "[DATE]" at bounding box center [342, 59] width 65 height 13
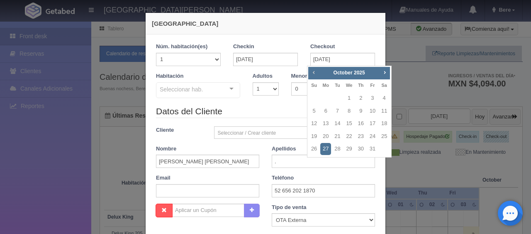
click at [313, 75] on link "Prev" at bounding box center [313, 72] width 9 height 9
click at [382, 137] on link "27" at bounding box center [384, 136] width 11 height 12
type input "[DATE]"
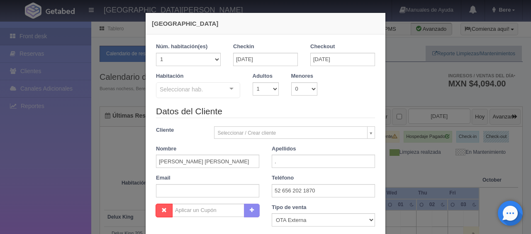
click at [232, 92] on div at bounding box center [231, 89] width 17 height 12
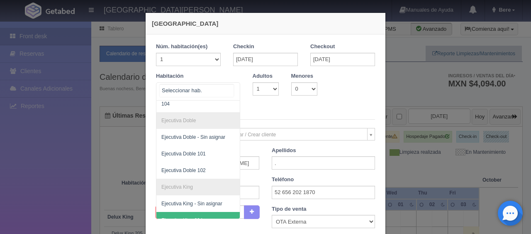
scroll to position [0, 0]
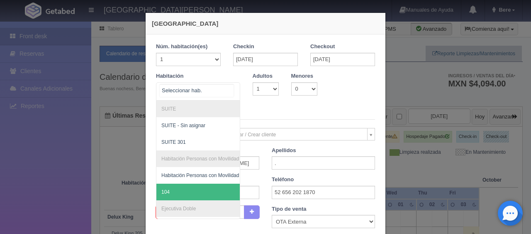
click at [193, 188] on span "104" at bounding box center [225, 191] width 139 height 17
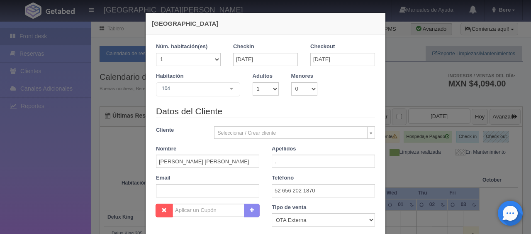
checkbox input "false"
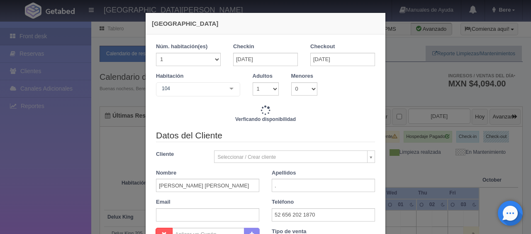
type input "1299.00"
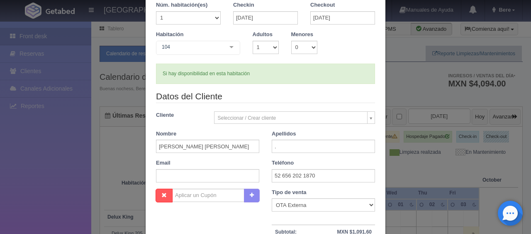
scroll to position [173, 0]
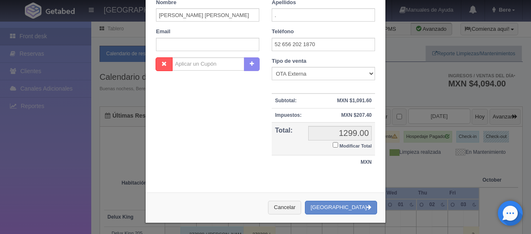
click at [336, 140] on label "Modificar Total" at bounding box center [352, 145] width 39 height 10
click at [336, 142] on input "Modificar Total" at bounding box center [335, 144] width 5 height 5
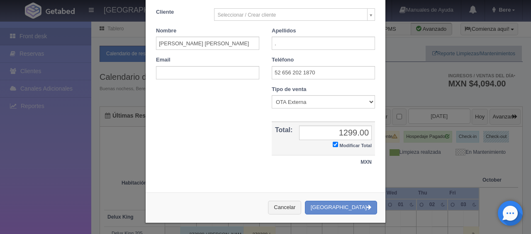
click at [334, 147] on label "Modificar Total" at bounding box center [352, 145] width 39 height 10
click at [334, 147] on input "Modificar Total" at bounding box center [335, 143] width 5 height 5
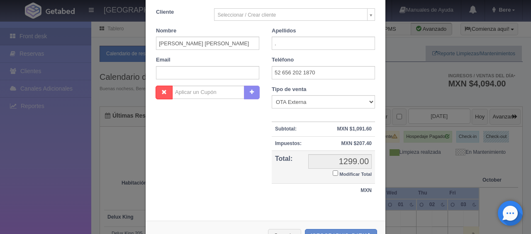
click at [343, 172] on small "Modificar Total" at bounding box center [355, 173] width 32 height 5
click at [338, 172] on input "Modificar Total" at bounding box center [335, 172] width 5 height 5
checkbox input "true"
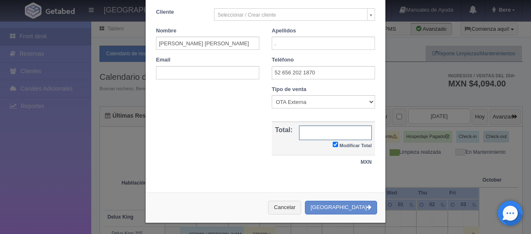
paste input "1.294,92"
click at [356, 135] on input "1.294,92" at bounding box center [335, 132] width 73 height 15
click at [339, 132] on input "1.294,92" at bounding box center [335, 132] width 73 height 15
click at [356, 133] on input "1294,92" at bounding box center [335, 132] width 73 height 15
type input "1294.92"
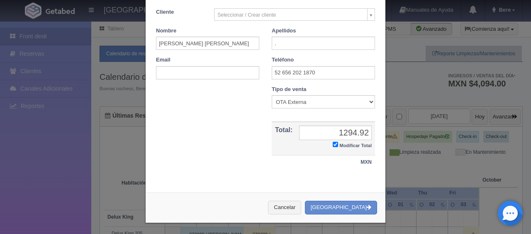
click at [341, 198] on div "Cancelar Crear Reserva" at bounding box center [266, 207] width 240 height 30
click at [340, 203] on button "[GEOGRAPHIC_DATA]" at bounding box center [341, 207] width 72 height 14
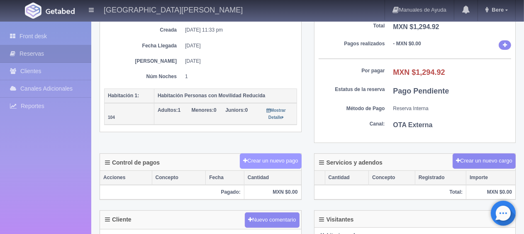
scroll to position [207, 0]
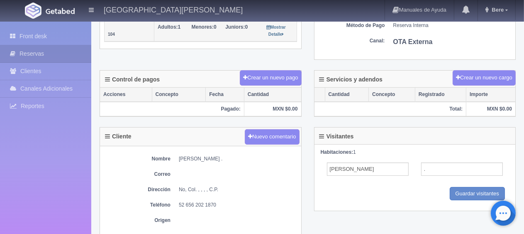
drag, startPoint x: 241, startPoint y: 156, endPoint x: 179, endPoint y: 154, distance: 61.9
click at [179, 155] on dd "[PERSON_NAME] ." at bounding box center [238, 158] width 118 height 7
drag, startPoint x: 227, startPoint y: 207, endPoint x: 186, endPoint y: 204, distance: 40.8
click at [185, 204] on div "Nombre [PERSON_NAME] . Correo Dirección No, Col. , , , , C.P. Teléfono [PHONE_N…" at bounding box center [200, 191] width 201 height 90
click at [193, 207] on div "Nombre [PERSON_NAME] . Correo Dirección No, Col. , , , , C.P. Teléfono [PHONE_N…" at bounding box center [200, 191] width 201 height 90
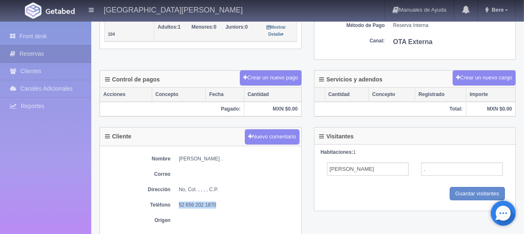
drag, startPoint x: 221, startPoint y: 202, endPoint x: 180, endPoint y: 202, distance: 41.1
click at [180, 202] on dd "52 656 202 1870" at bounding box center [238, 204] width 118 height 7
copy dd "52 656 202 1870"
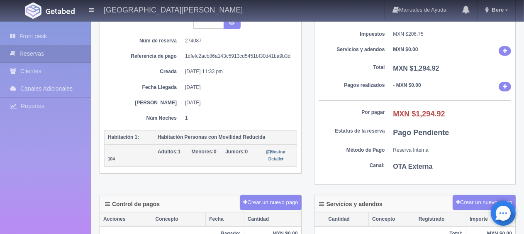
scroll to position [0, 0]
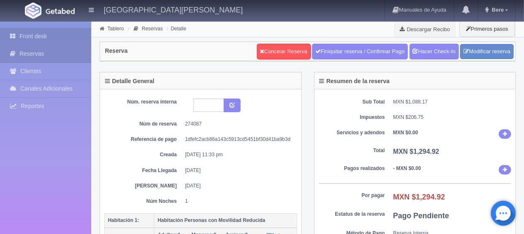
click at [66, 35] on link "Front desk" at bounding box center [45, 36] width 91 height 17
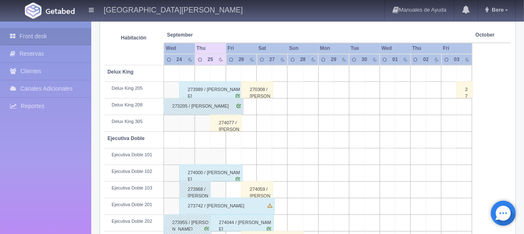
scroll to position [110, 0]
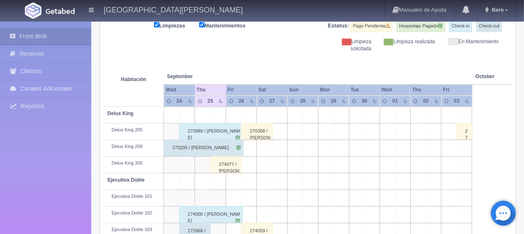
click at [226, 162] on div "274077 / Cesar Ordóñez" at bounding box center [226, 164] width 32 height 17
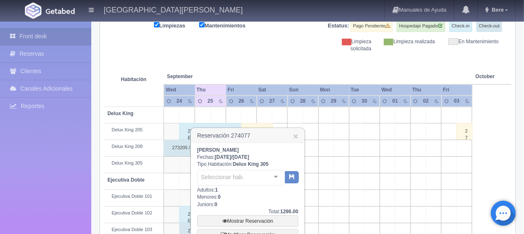
scroll to position [193, 0]
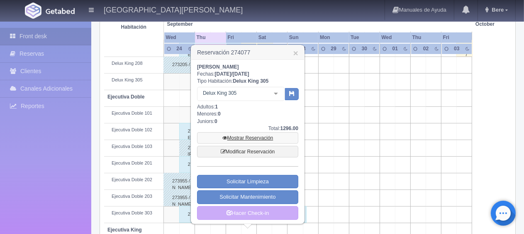
click at [239, 138] on link "Mostrar Reservación" at bounding box center [247, 138] width 101 height 12
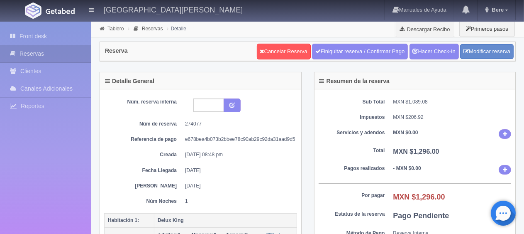
scroll to position [83, 0]
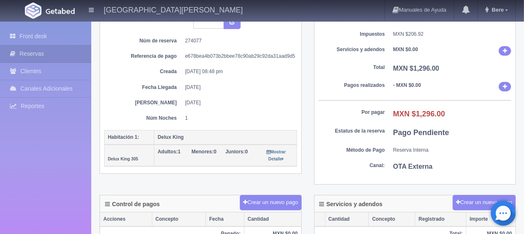
click at [343, 95] on div "Sub Total MXN $1,089.08 Impuestos MXN $206.92 Servicios y adendos MXN $0.00 Tot…" at bounding box center [414, 95] width 201 height 178
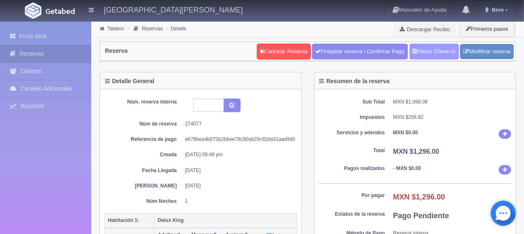
click at [420, 49] on link "Hacer Check-In" at bounding box center [433, 52] width 49 height 16
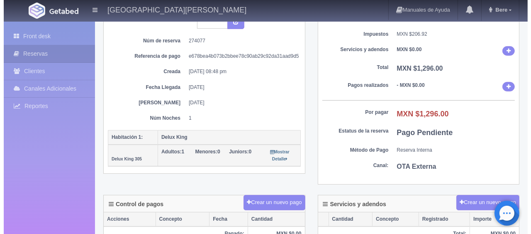
scroll to position [207, 0]
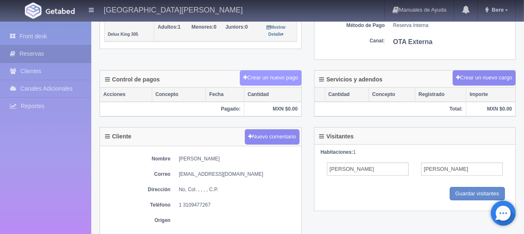
click at [274, 80] on button "Crear un nuevo pago" at bounding box center [270, 77] width 61 height 15
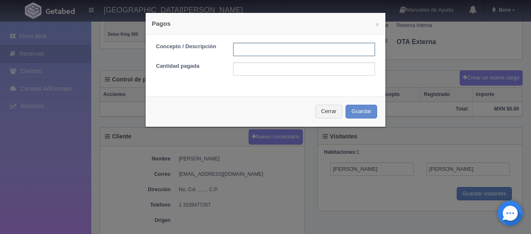
click at [278, 50] on input "text" at bounding box center [304, 49] width 142 height 13
type input "Total Efectivo"
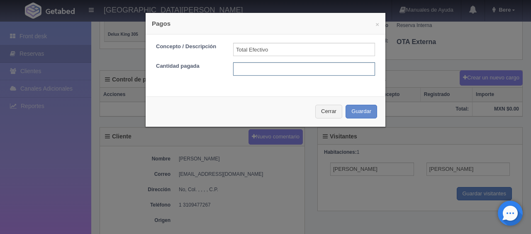
click at [289, 71] on input "text" at bounding box center [304, 68] width 142 height 13
type input "1296"
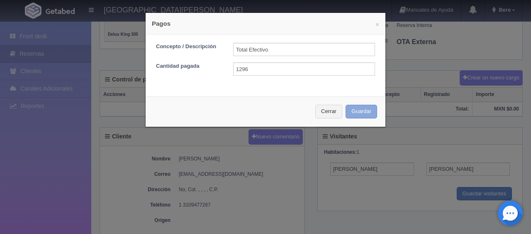
click at [362, 109] on button "Guardar" at bounding box center [362, 112] width 32 height 14
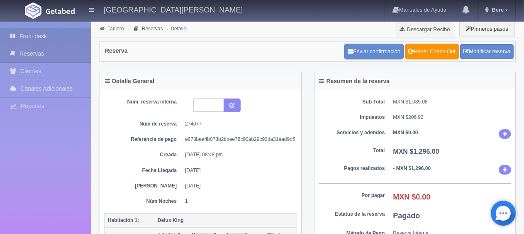
click at [55, 32] on link "Front desk" at bounding box center [45, 36] width 91 height 17
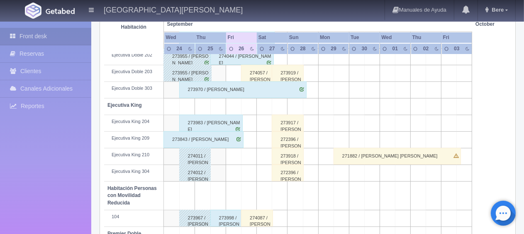
scroll to position [193, 0]
